Goal: Task Accomplishment & Management: Manage account settings

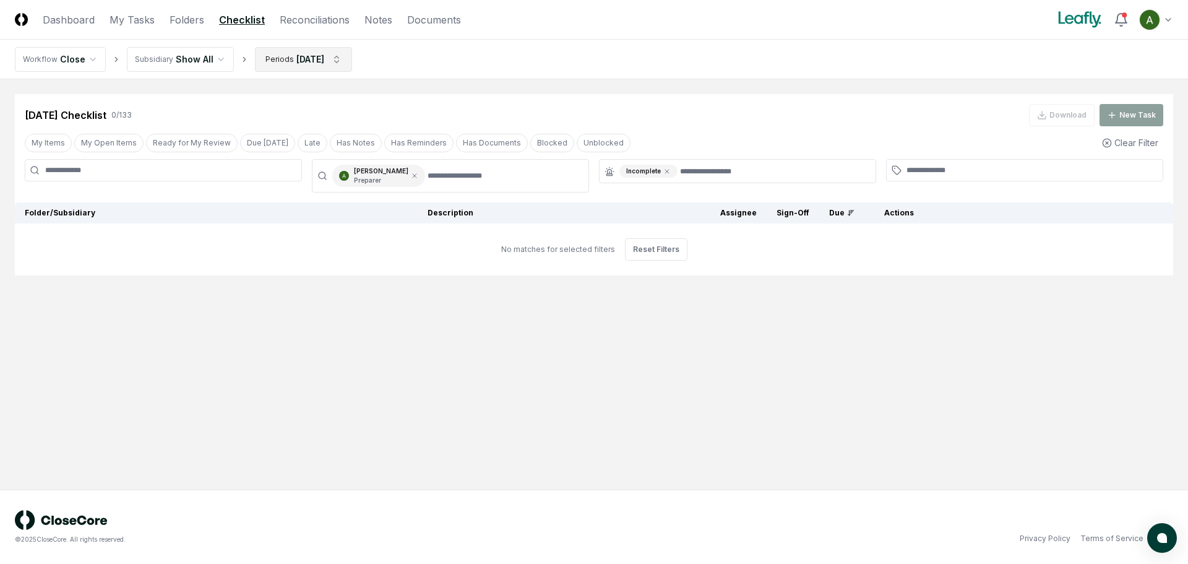
click at [273, 54] on html "CloseCore Dashboard My Tasks Folders Checklist Reconciliations Notes Documents …" at bounding box center [594, 282] width 1188 height 564
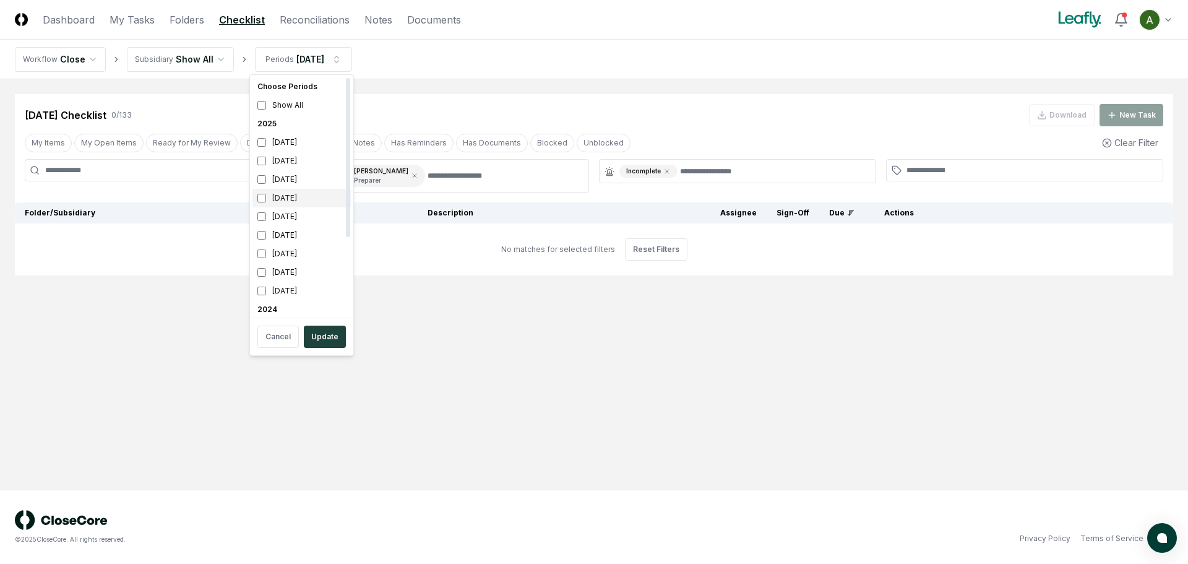
click at [283, 201] on div "[DATE]" at bounding box center [301, 198] width 98 height 19
click at [290, 156] on div "[DATE]" at bounding box center [301, 161] width 98 height 19
click at [327, 336] on button "Update" at bounding box center [325, 337] width 42 height 22
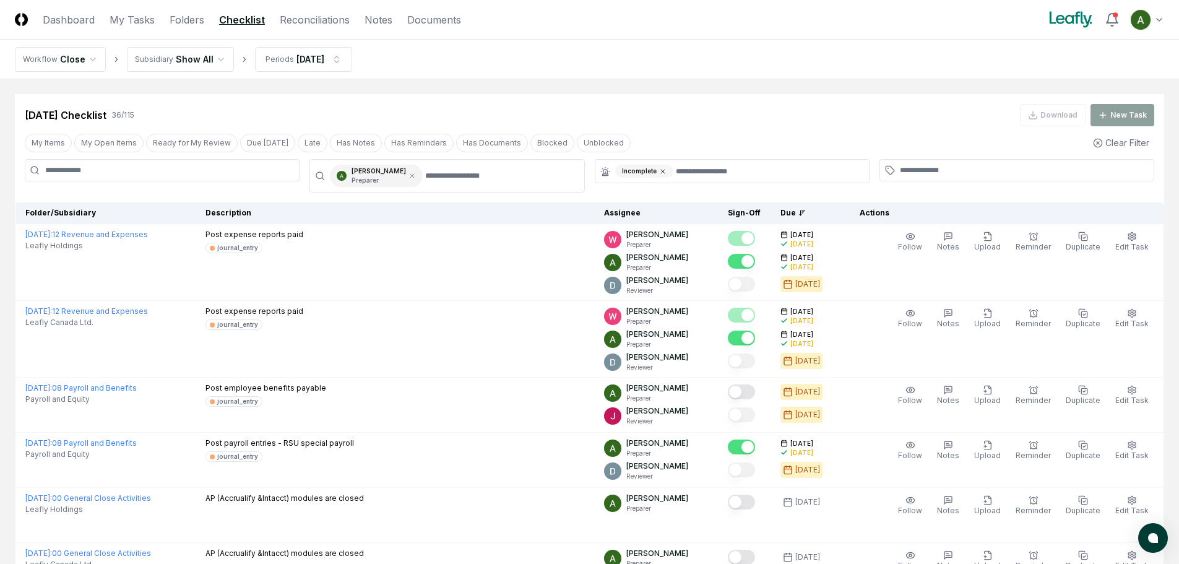
click at [663, 171] on icon at bounding box center [662, 171] width 7 height 7
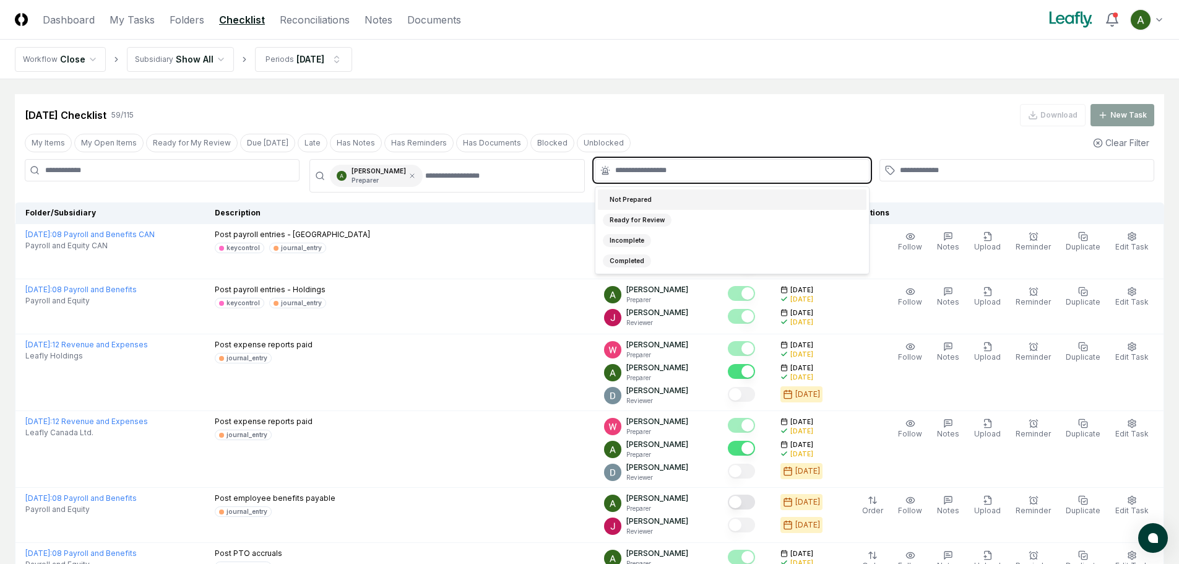
click at [665, 172] on input "text" at bounding box center [738, 170] width 246 height 11
click at [627, 199] on div "Not Prepared" at bounding box center [631, 199] width 56 height 13
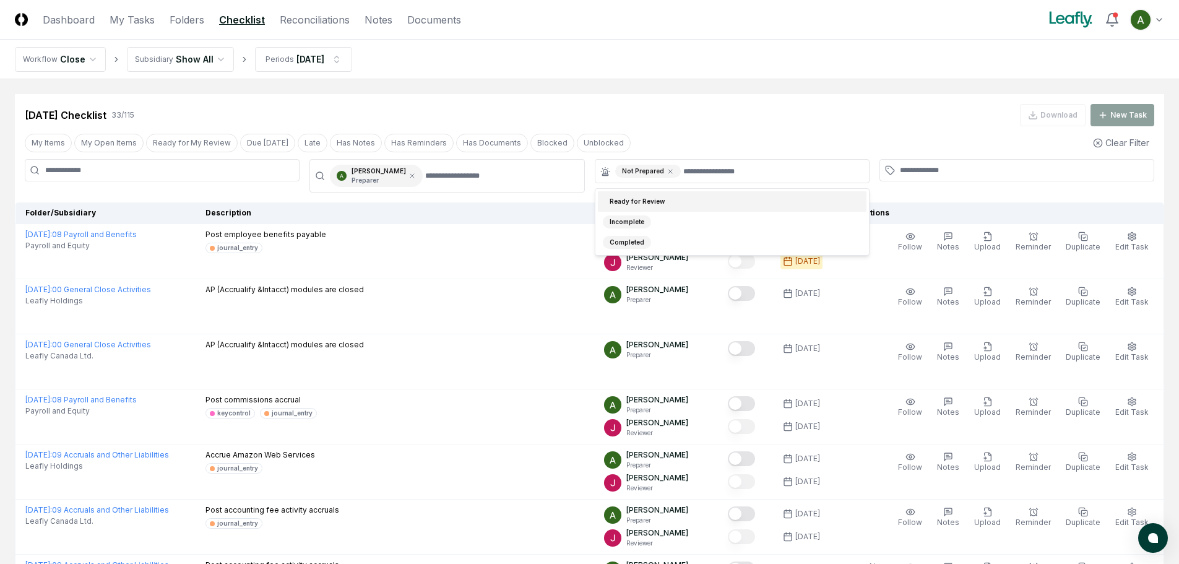
click at [653, 136] on div "My Items My Open Items Ready for My Review Due [DATE] Late Has Notes Has Remind…" at bounding box center [589, 142] width 1149 height 23
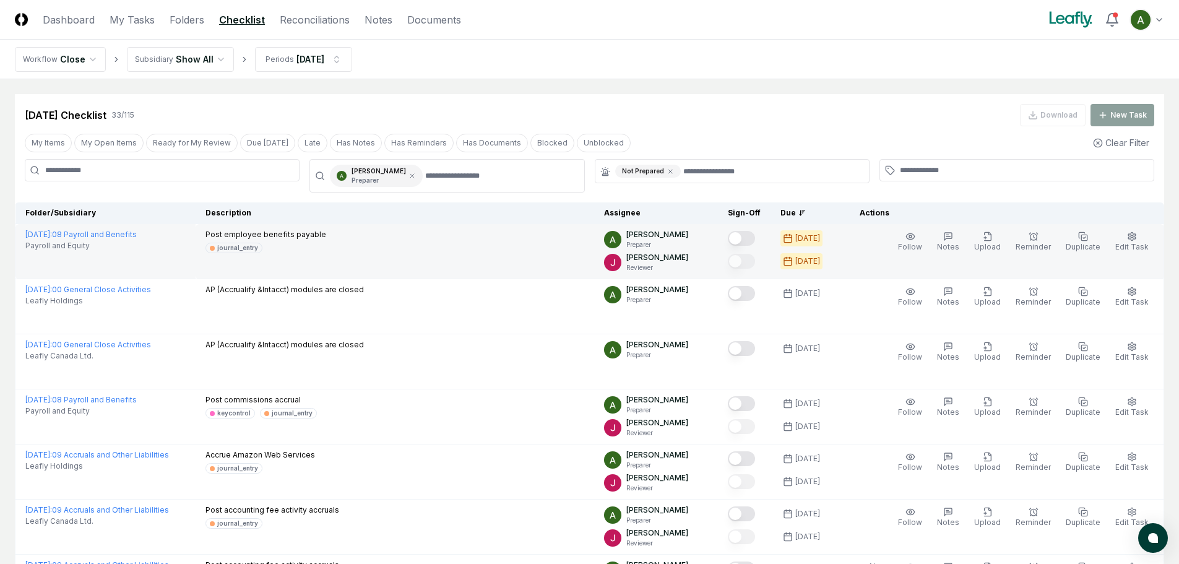
click at [755, 237] on button "Mark complete" at bounding box center [741, 238] width 27 height 15
